Goal: Find specific page/section: Find specific page/section

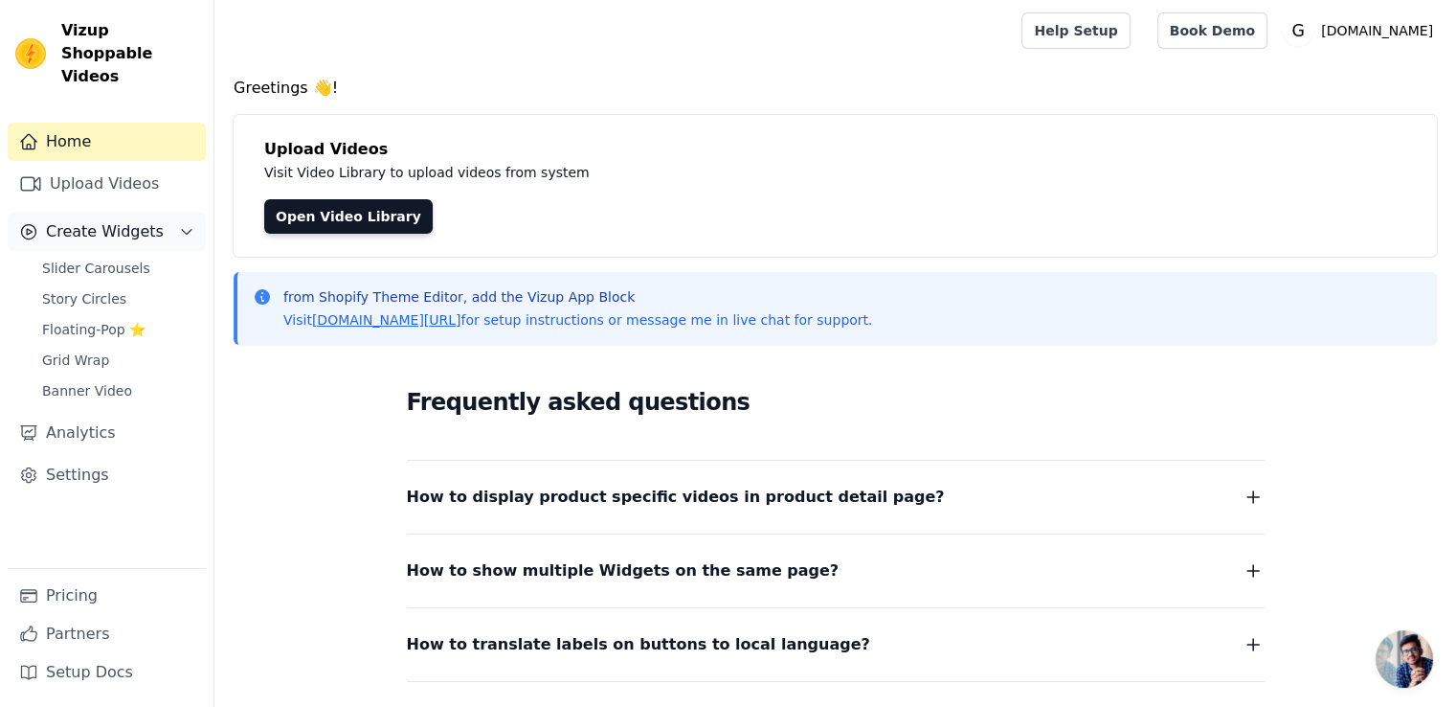
click at [180, 224] on icon "Sidebar" at bounding box center [186, 231] width 15 height 15
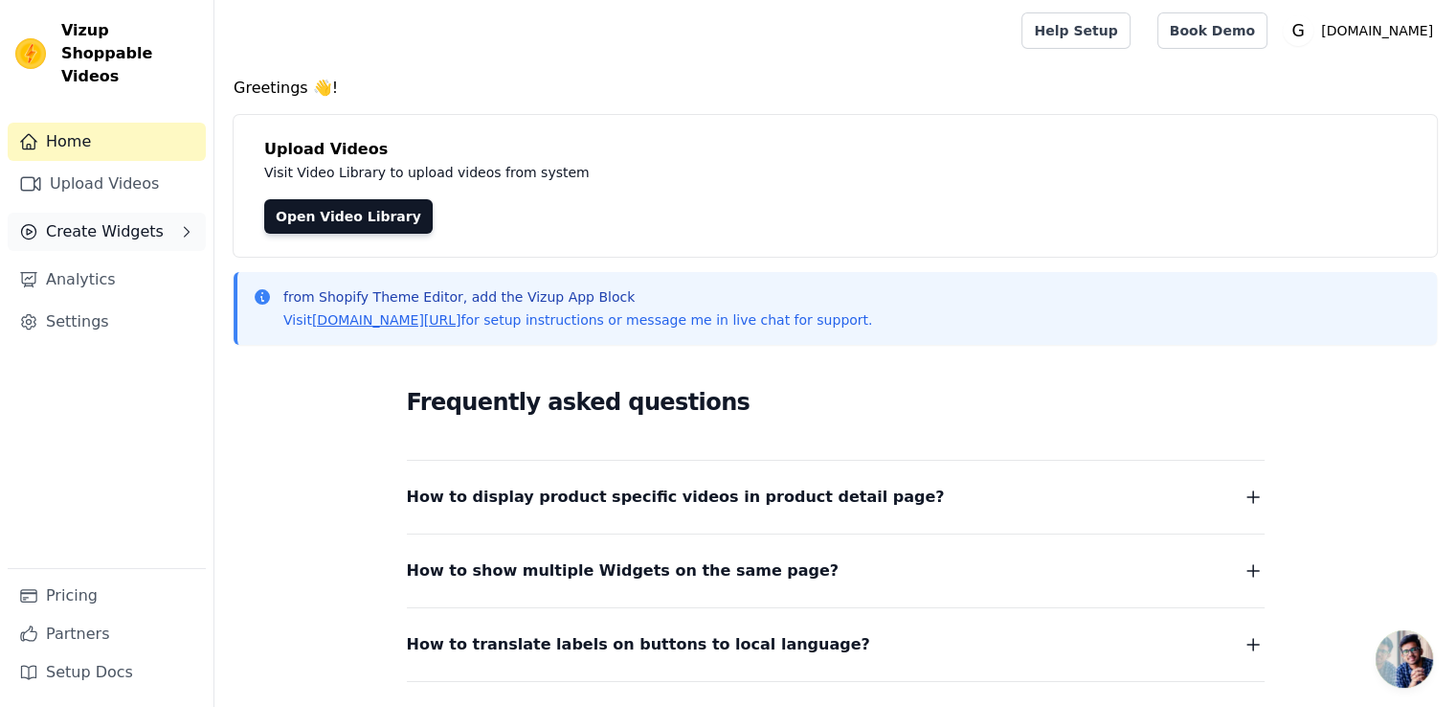
click at [180, 224] on icon "Sidebar" at bounding box center [186, 231] width 15 height 15
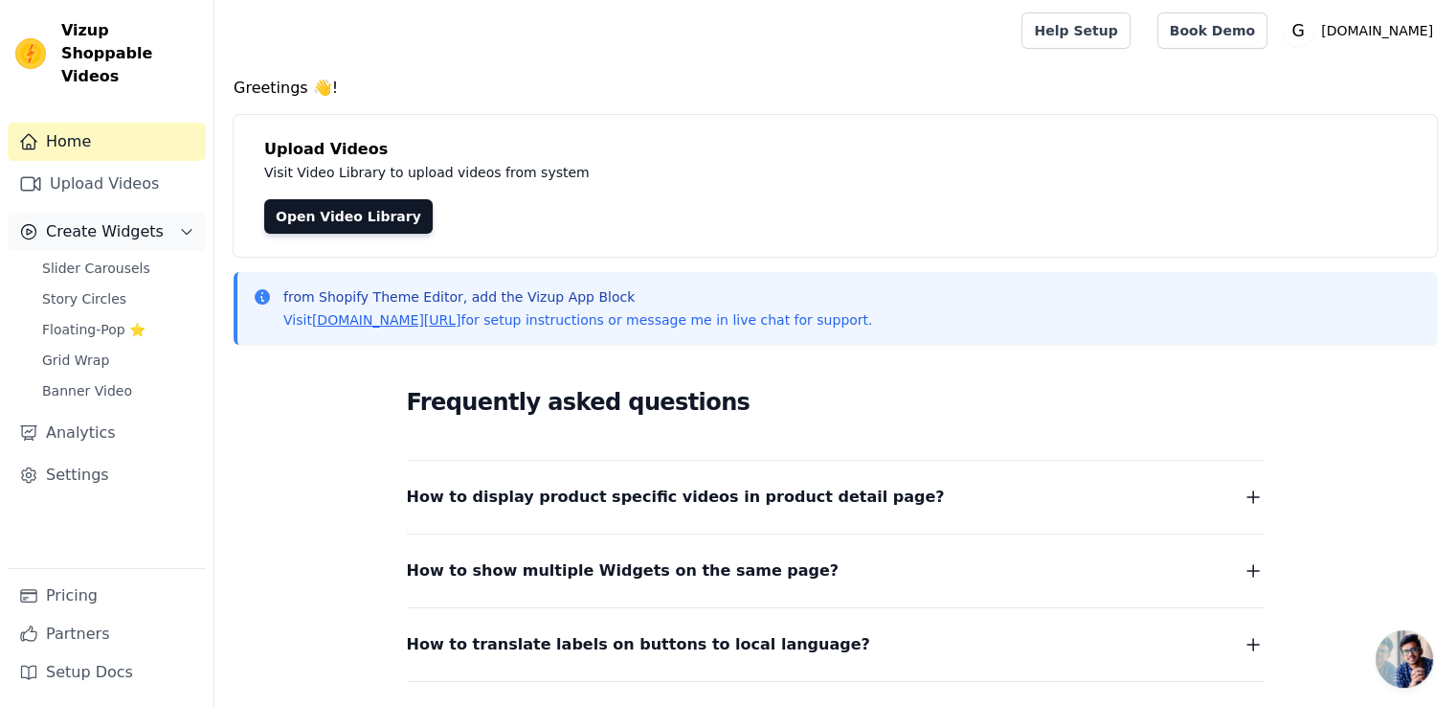
click at [180, 224] on icon "Sidebar" at bounding box center [186, 231] width 15 height 15
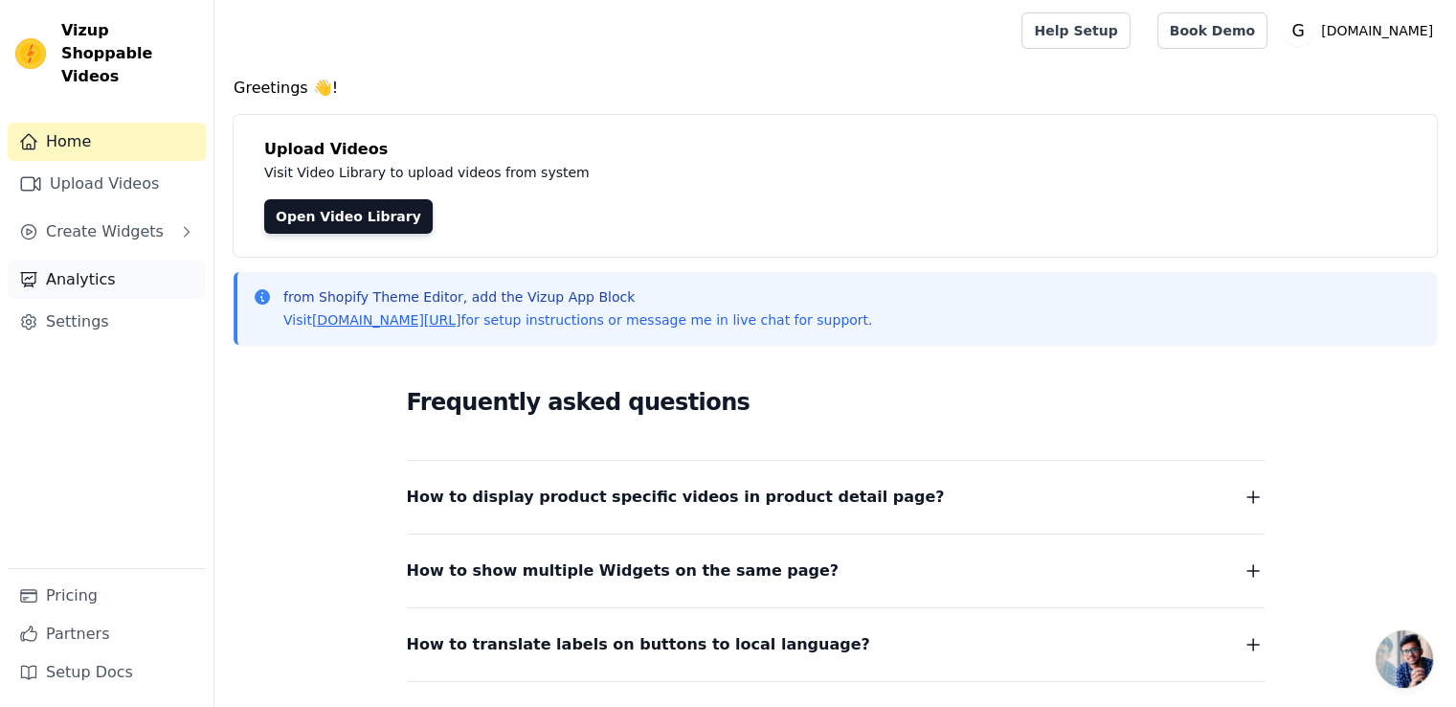
click at [87, 260] on link "Analytics" at bounding box center [107, 279] width 198 height 38
